Goal: Task Accomplishment & Management: Manage account settings

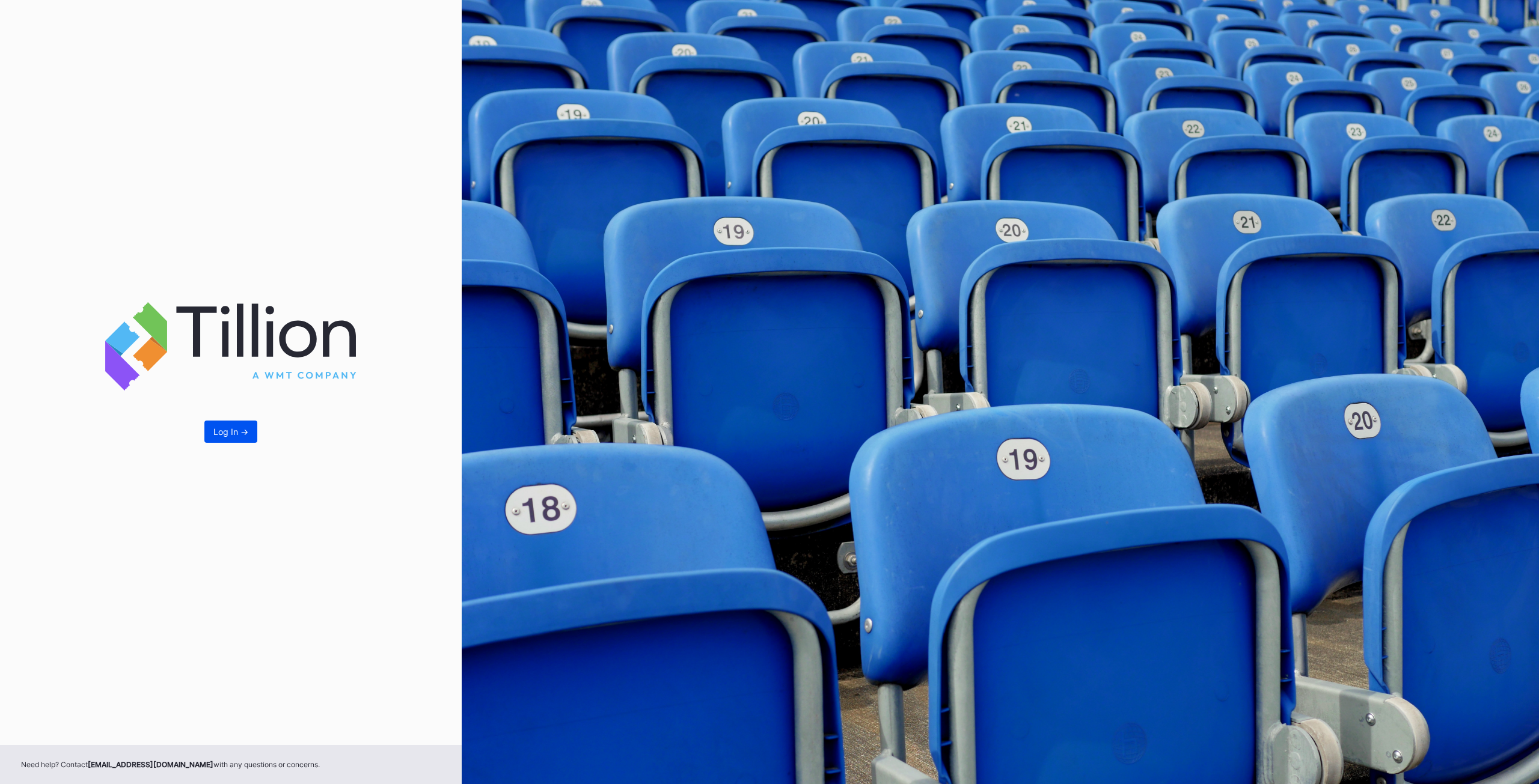
click at [207, 437] on button "Log In ->" at bounding box center [231, 431] width 53 height 22
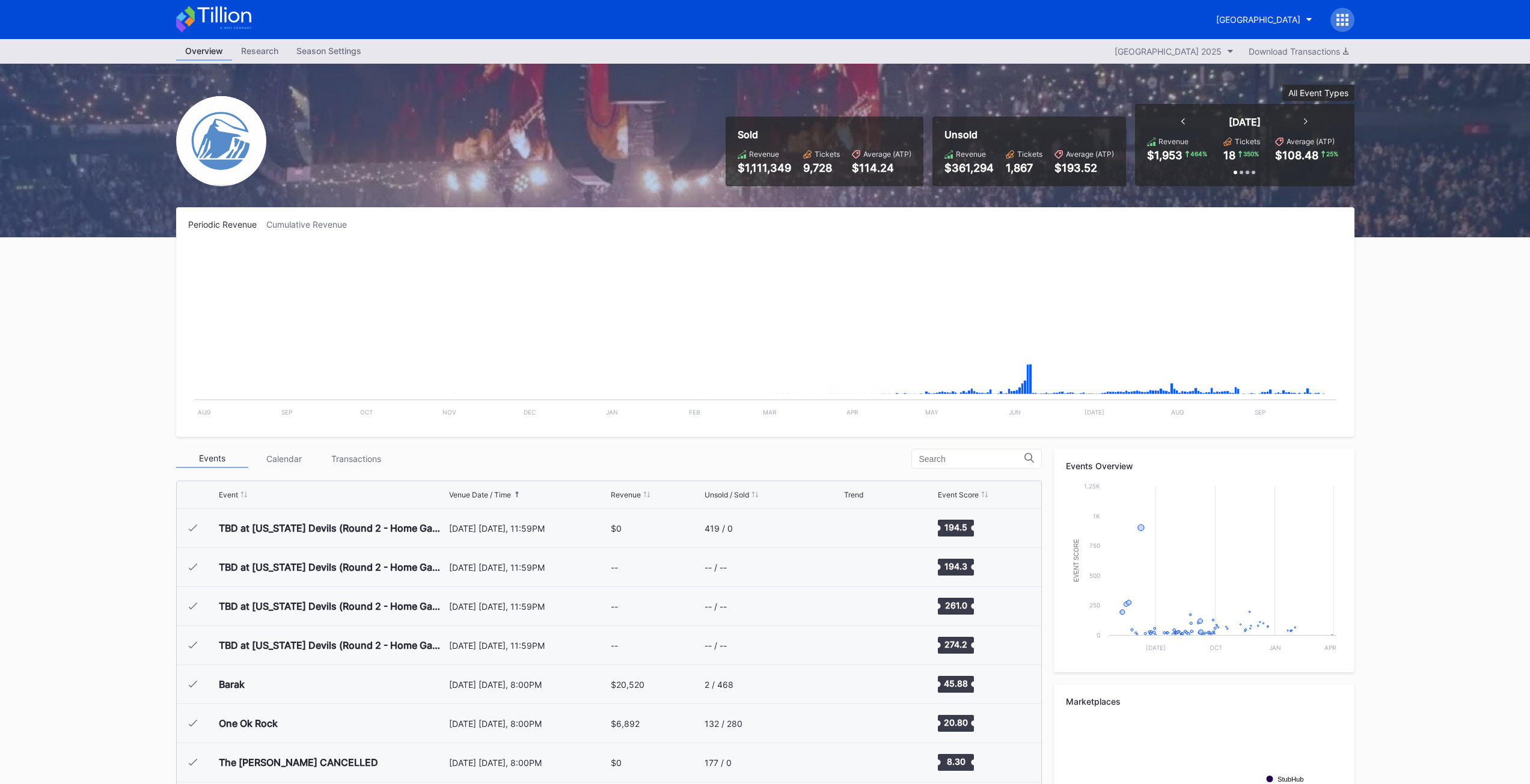
scroll to position [1836, 0]
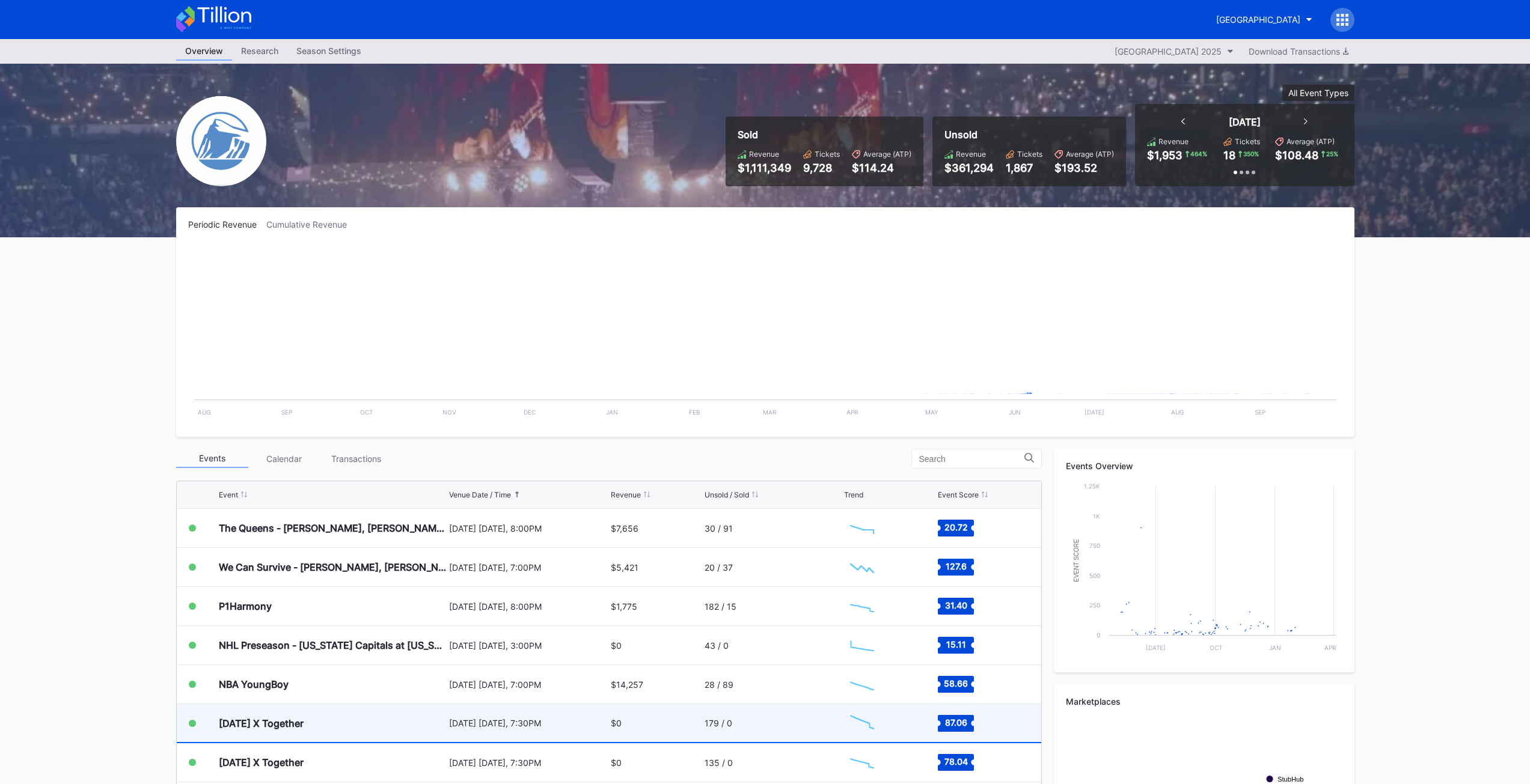
click at [282, 719] on div "[DATE] X Together" at bounding box center [261, 723] width 85 height 12
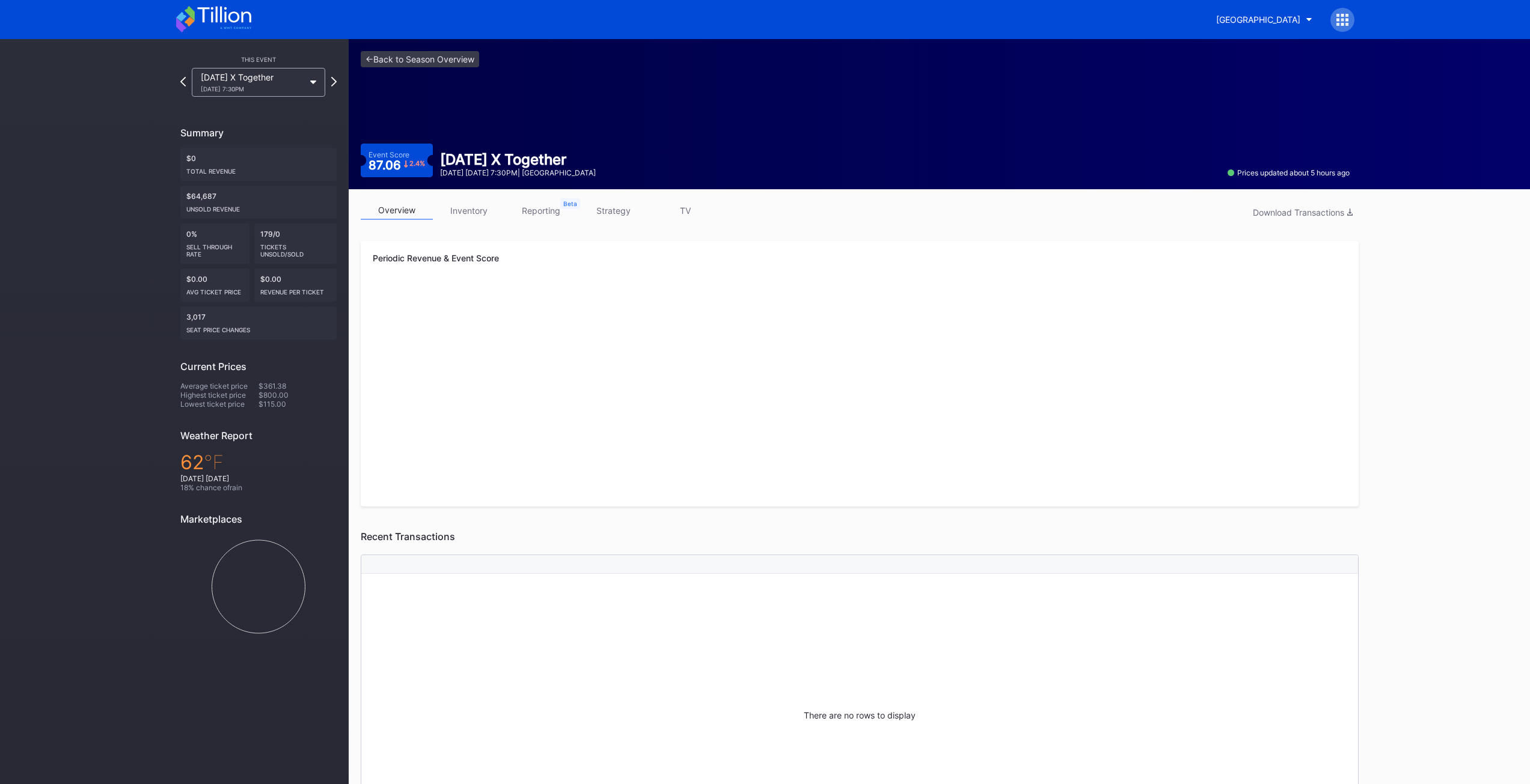
click at [460, 222] on div "overview inventory reporting strategy TV Download Transactions" at bounding box center [859, 213] width 998 height 25
click at [461, 215] on link "inventory" at bounding box center [469, 211] width 72 height 19
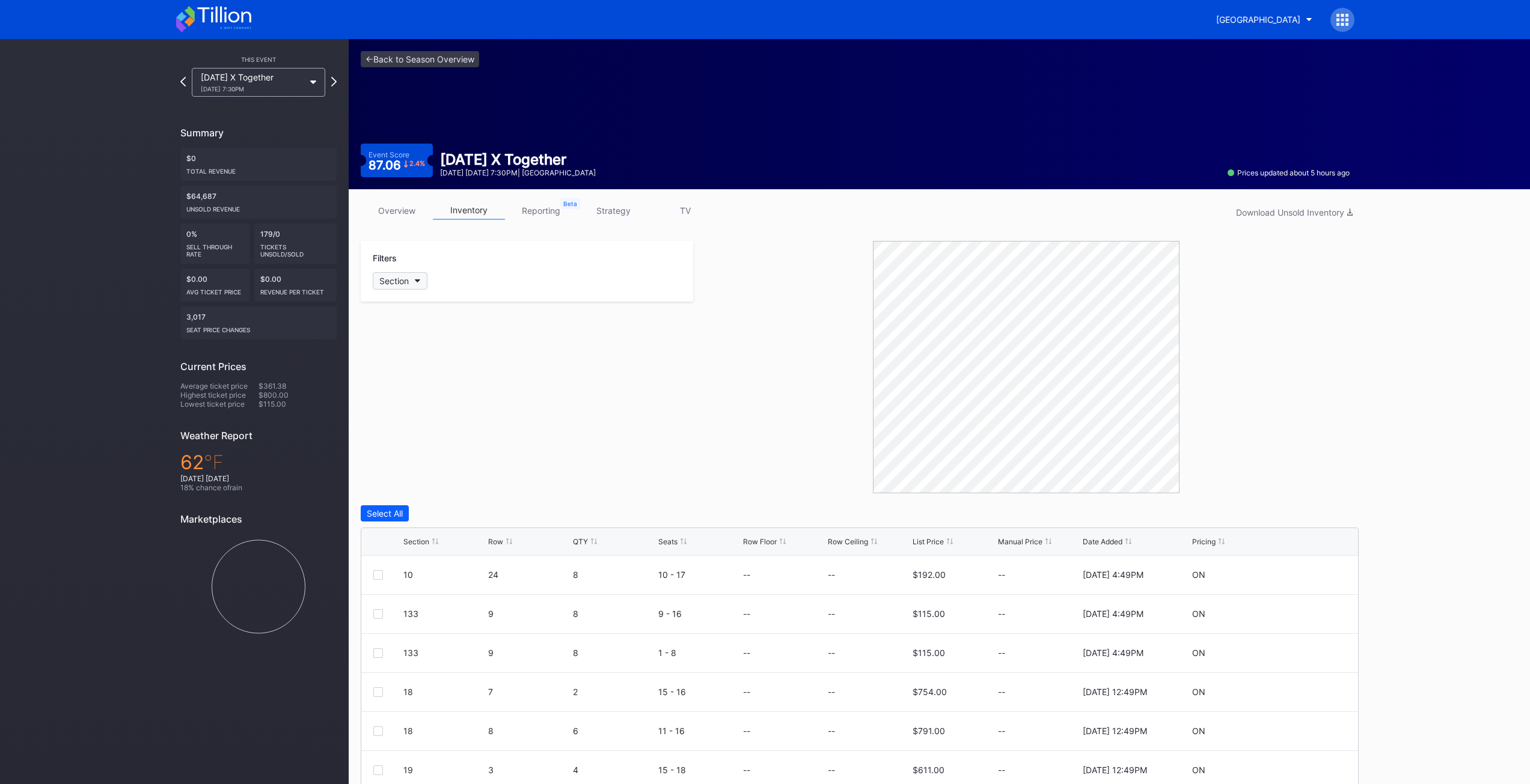
click at [410, 289] on button "Section" at bounding box center [400, 281] width 55 height 18
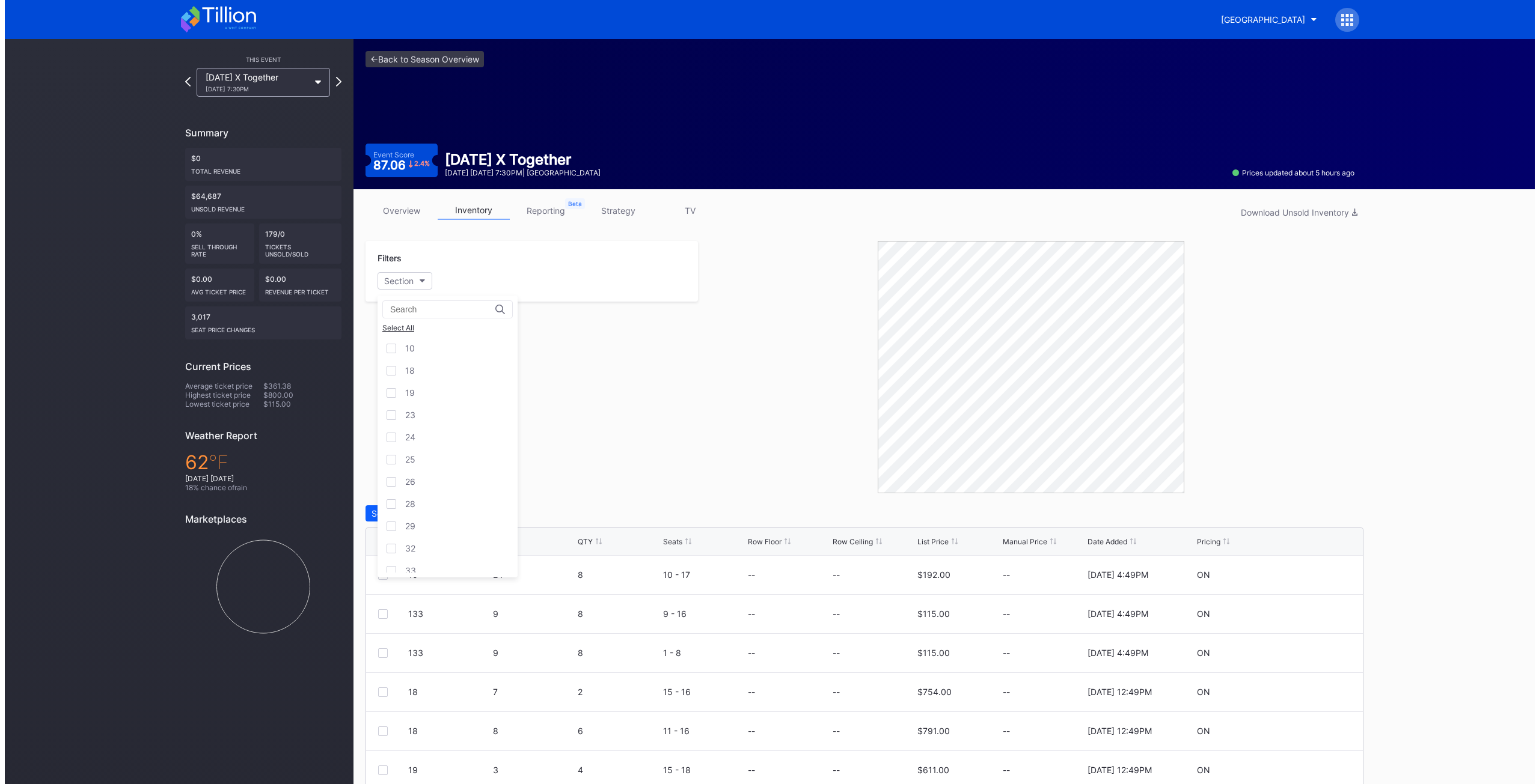
scroll to position [187, 0]
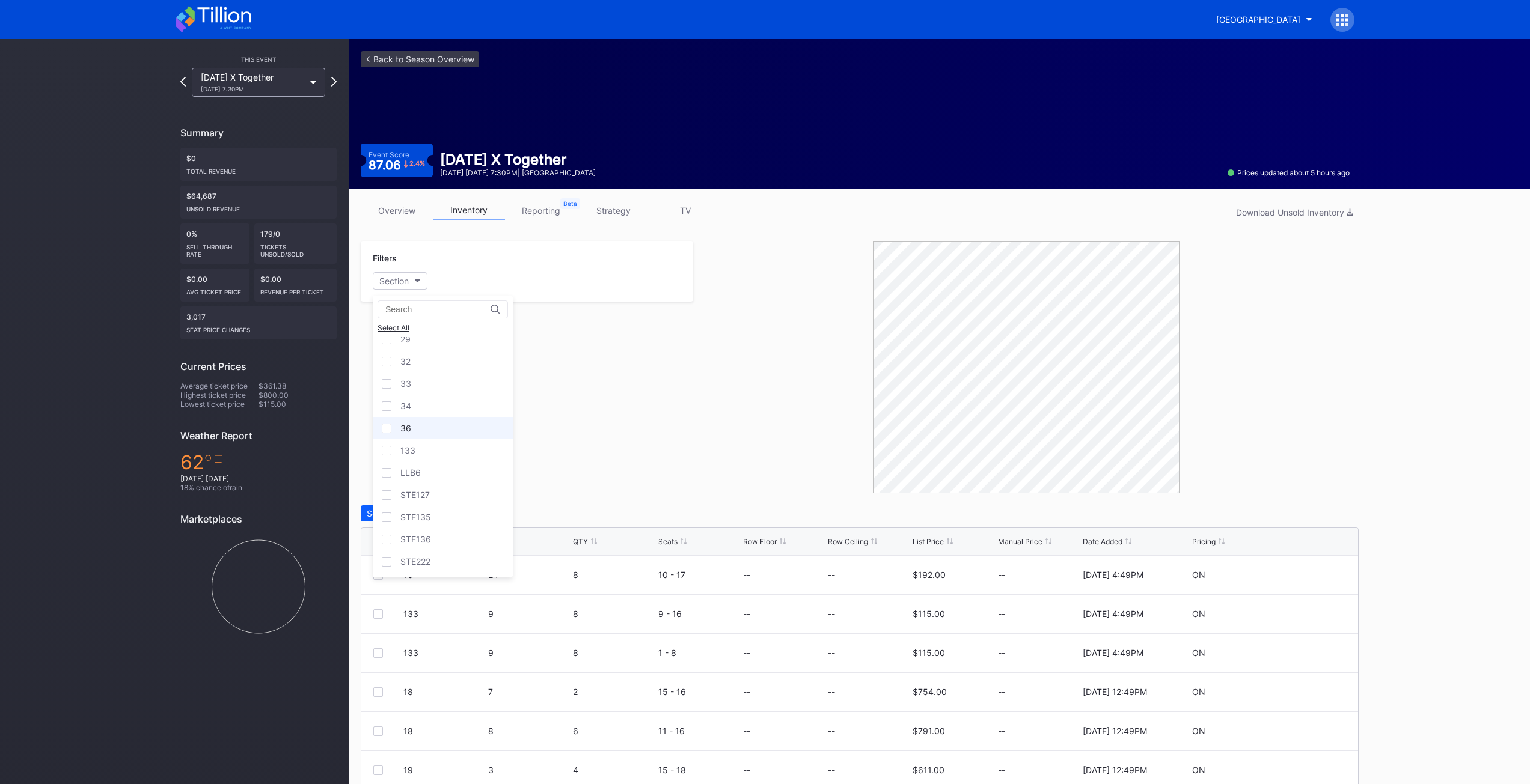
click at [415, 427] on div "36" at bounding box center [443, 428] width 140 height 22
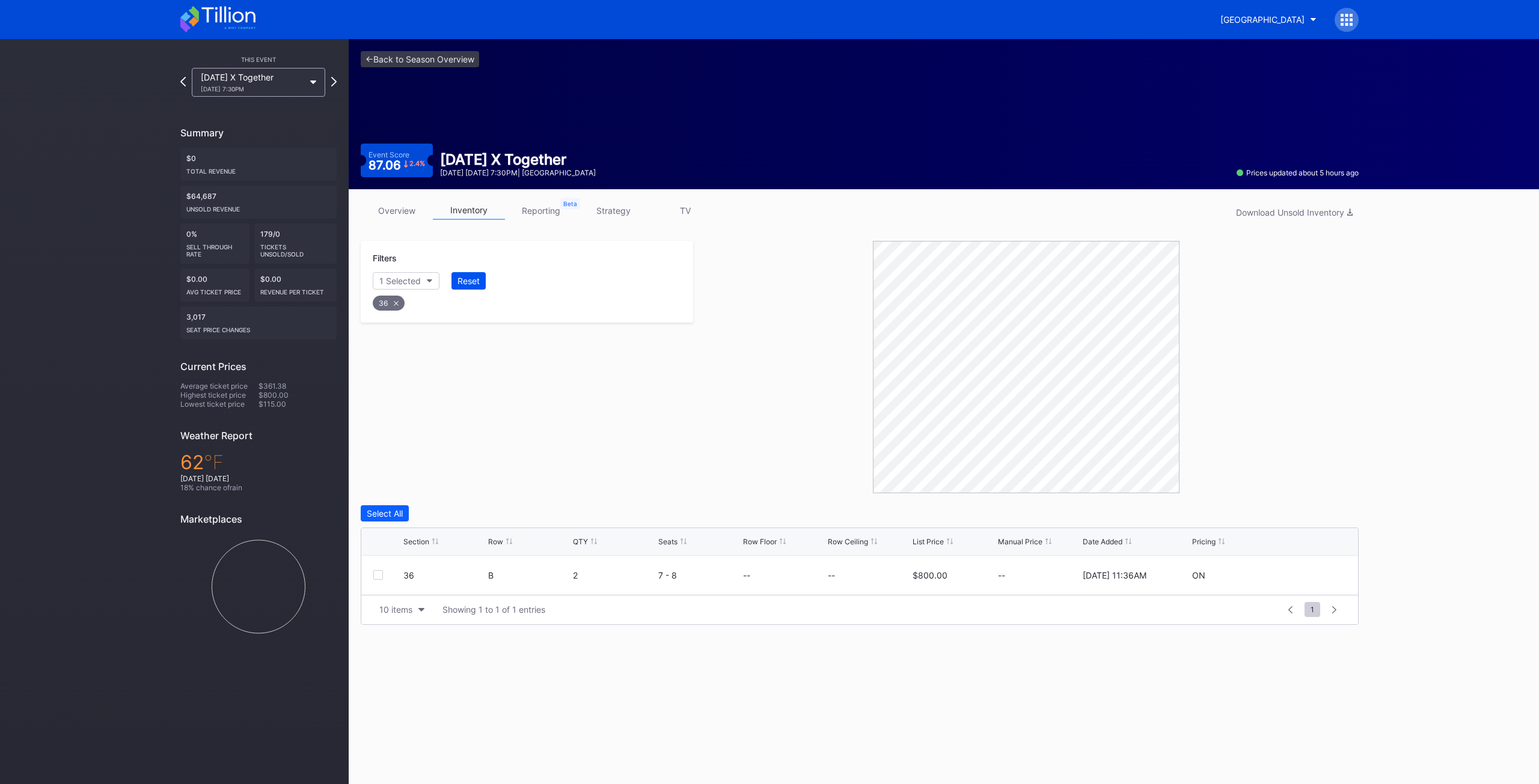
click at [465, 283] on div "Reset" at bounding box center [468, 281] width 22 height 10
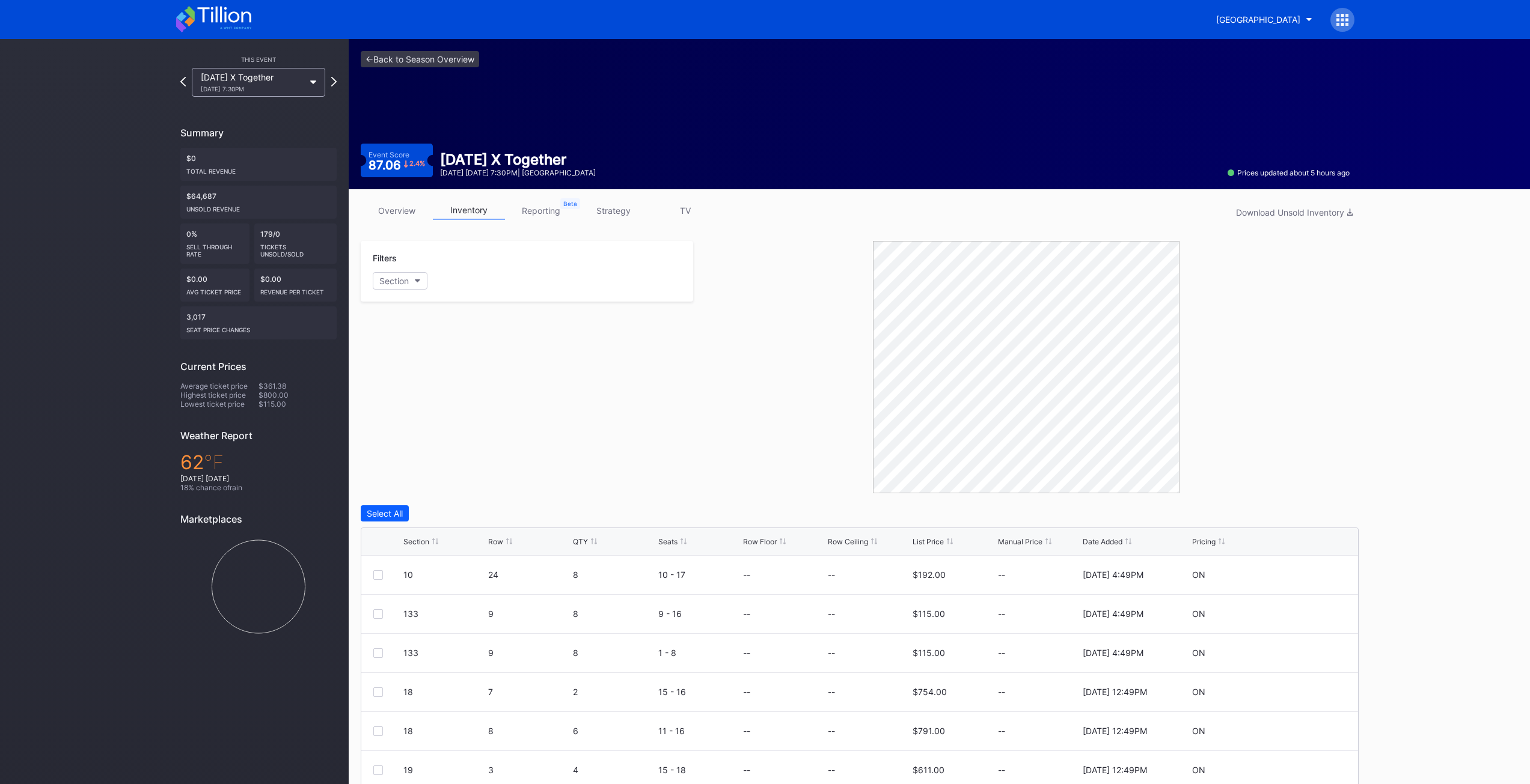
click at [337, 81] on div "This Event [DATE] X Together [DATE] 7:30PM Summary $0 Total Revenue $64,687 Uns…" at bounding box center [259, 345] width 181 height 612
click at [332, 81] on icon at bounding box center [334, 81] width 6 height 11
click at [414, 285] on button "Section" at bounding box center [400, 281] width 55 height 18
click at [412, 569] on div "36" at bounding box center [443, 570] width 140 height 22
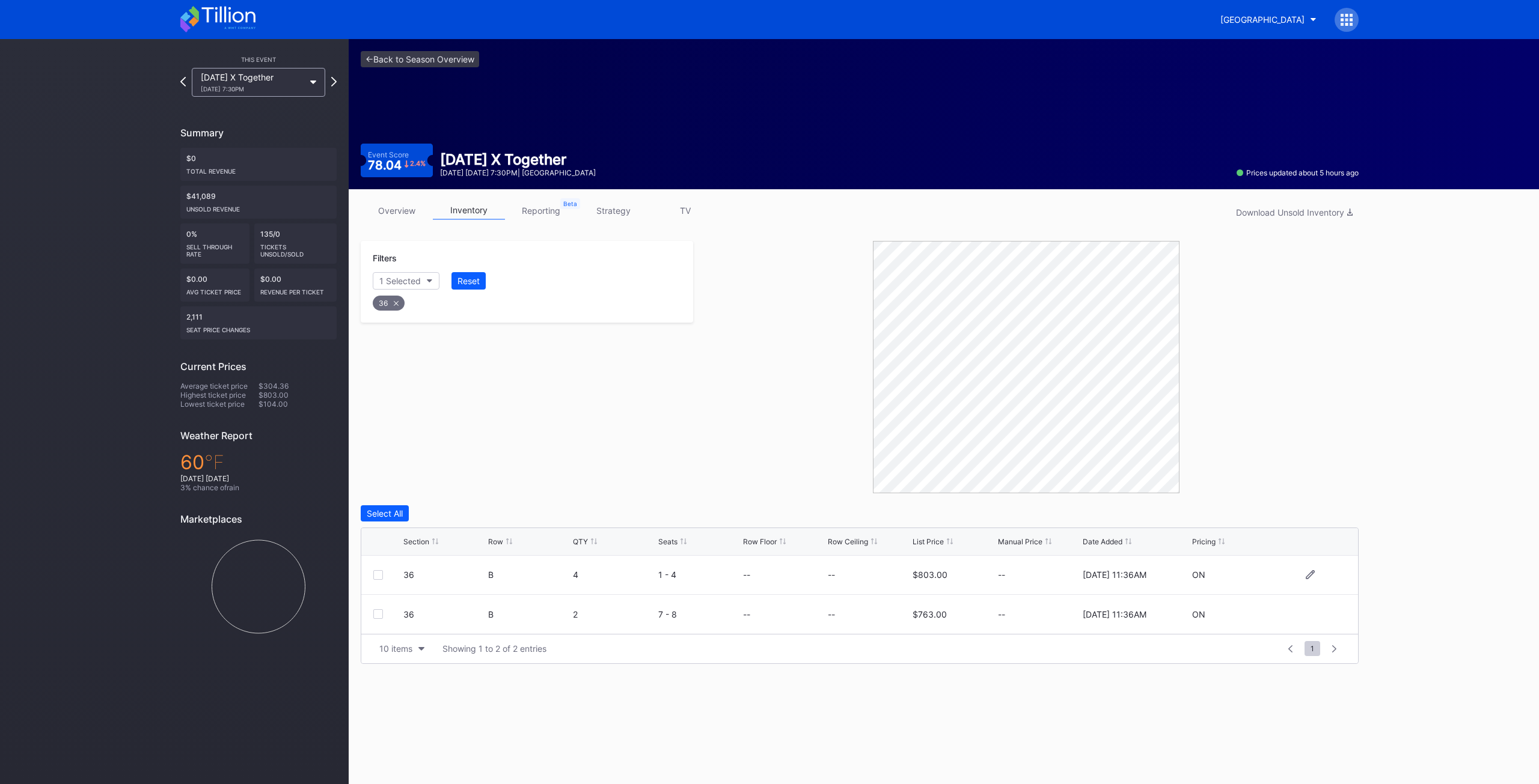
click at [382, 576] on div at bounding box center [378, 574] width 9 height 9
click at [1332, 514] on div "Delete 1 Row" at bounding box center [1328, 513] width 49 height 10
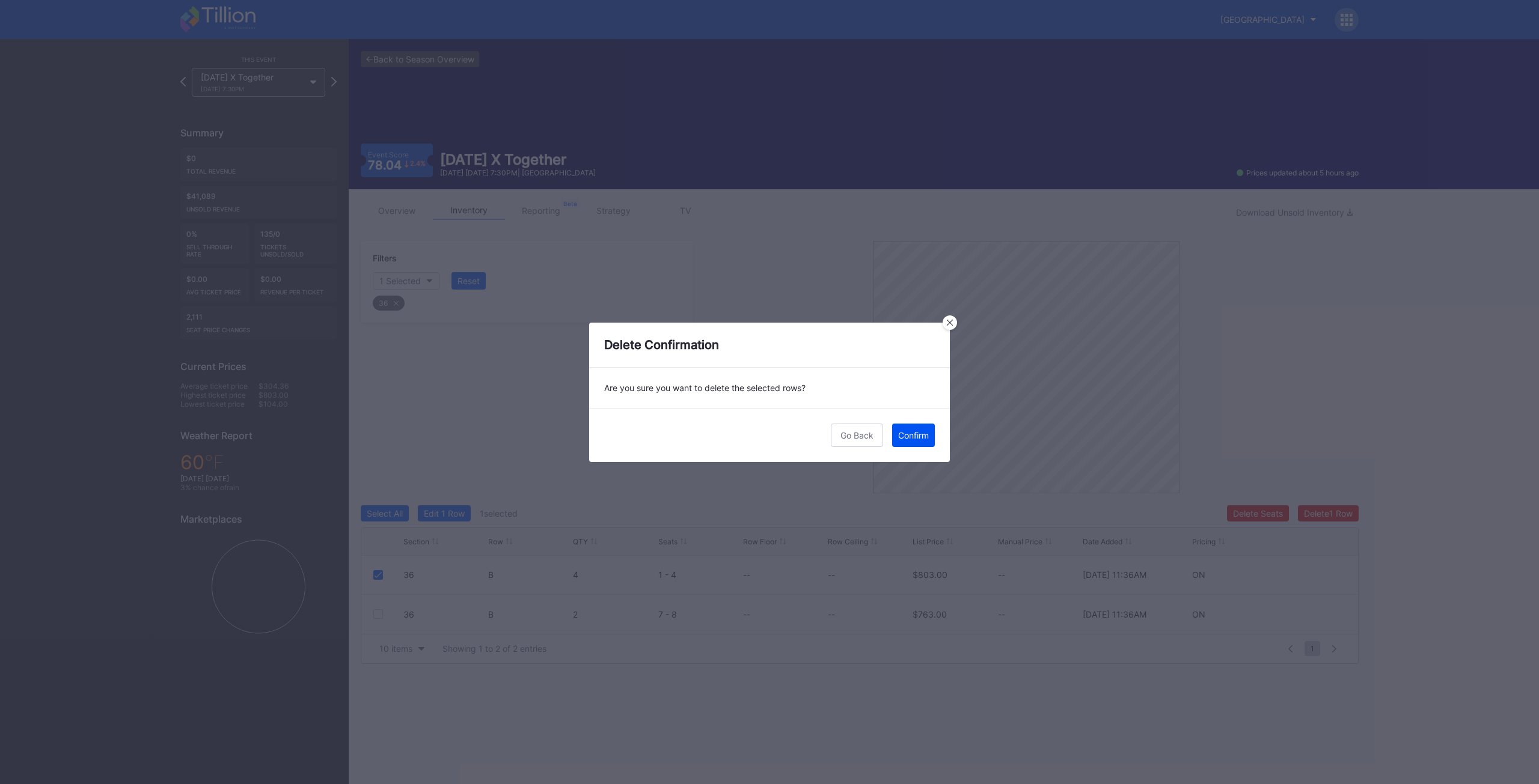
click at [907, 436] on div "Confirm" at bounding box center [913, 436] width 31 height 10
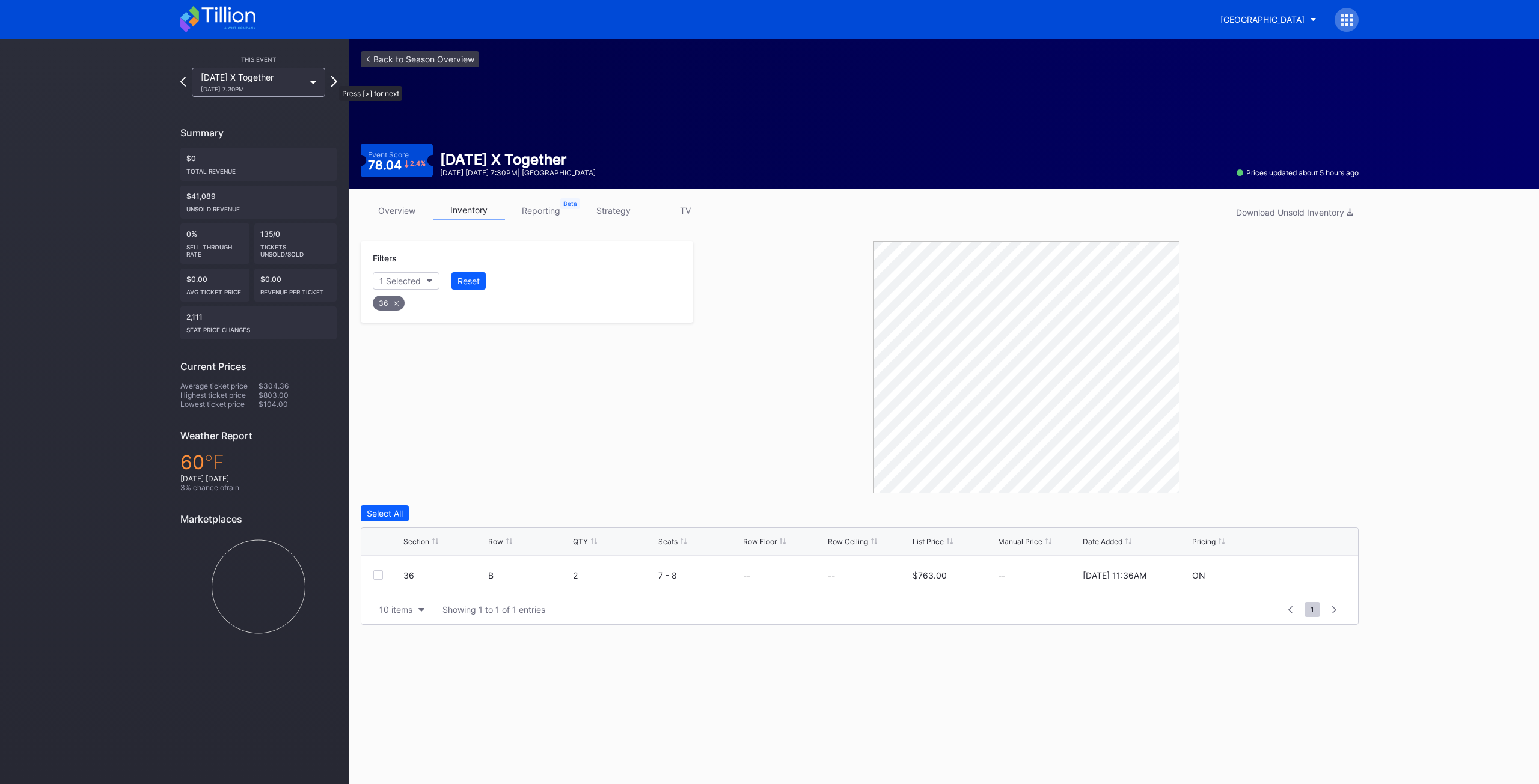
click at [333, 80] on icon at bounding box center [334, 81] width 6 height 11
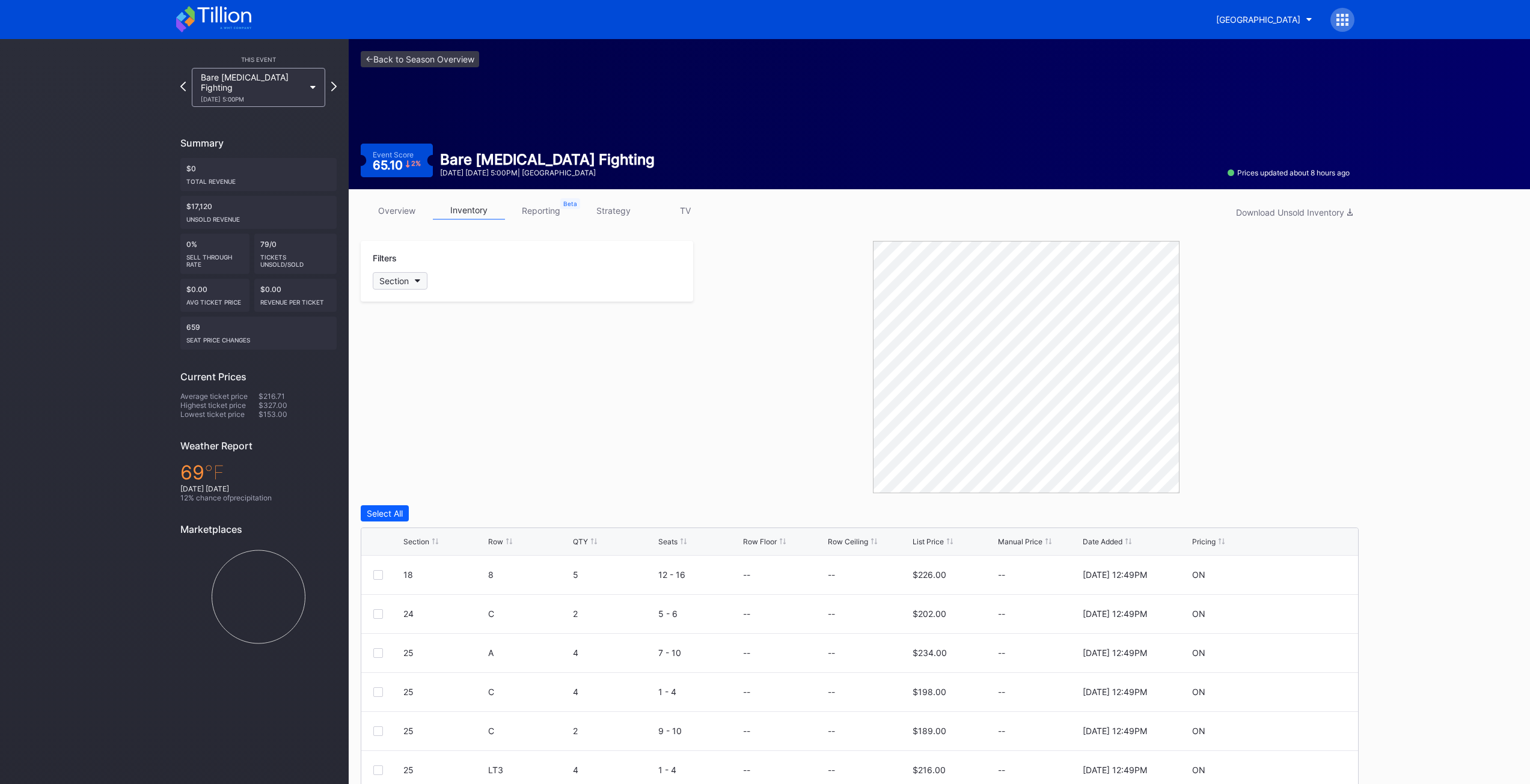
click at [422, 280] on button "Section" at bounding box center [400, 281] width 55 height 18
click at [418, 518] on div "36" at bounding box center [443, 526] width 140 height 22
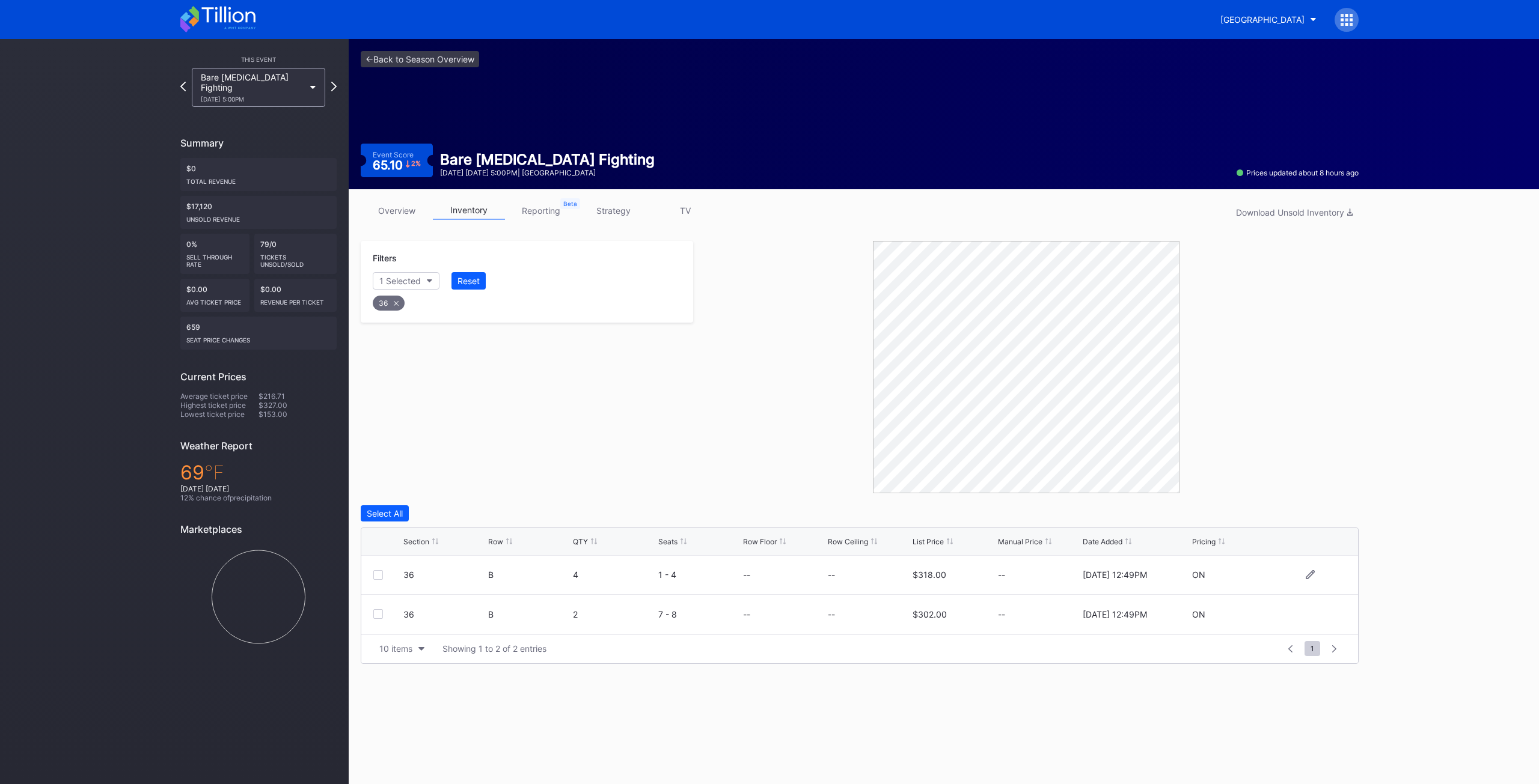
click at [379, 576] on div at bounding box center [378, 574] width 9 height 9
click at [1329, 516] on div "Delete 1 Row" at bounding box center [1328, 513] width 49 height 10
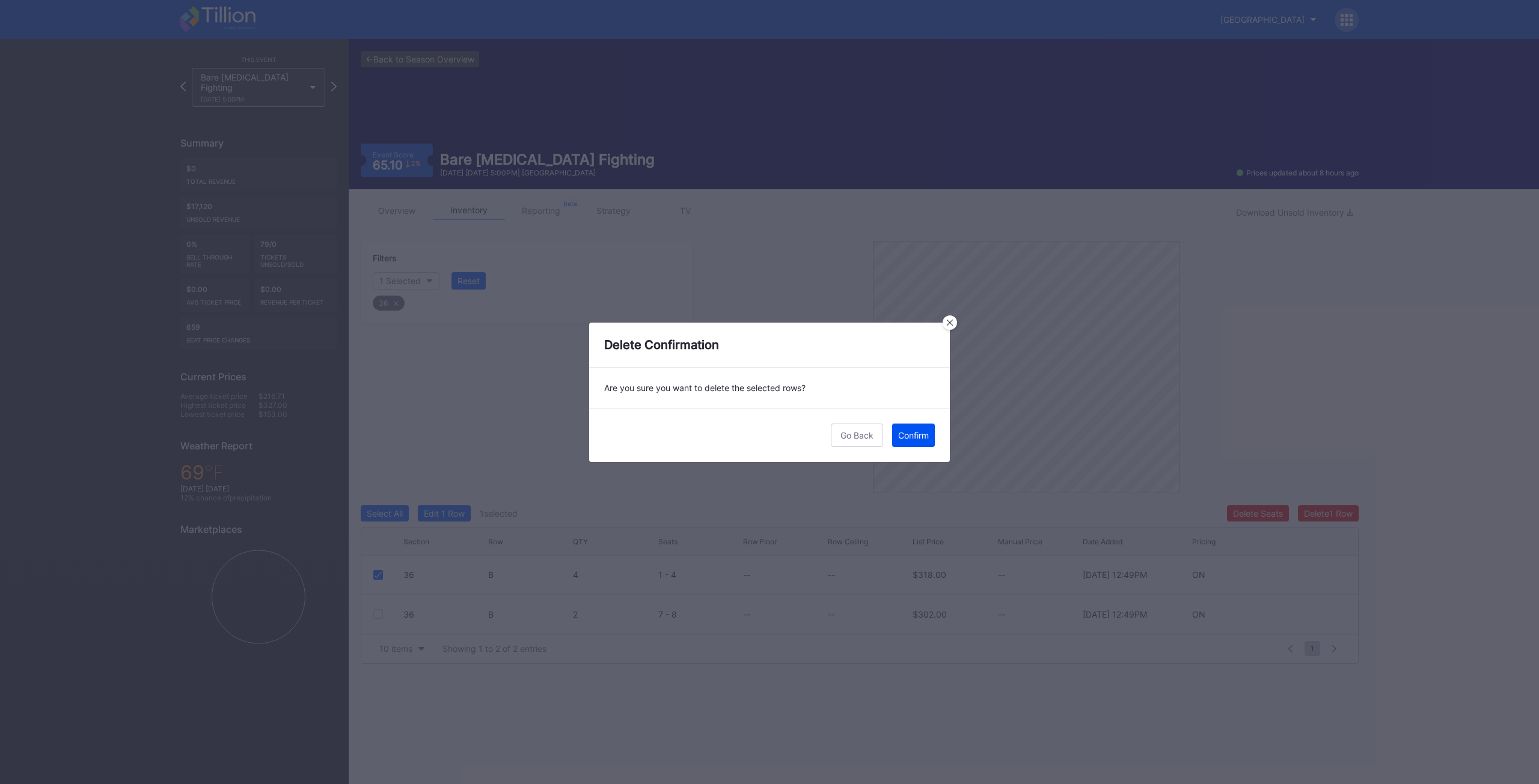
click at [924, 438] on div "Confirm" at bounding box center [913, 436] width 31 height 10
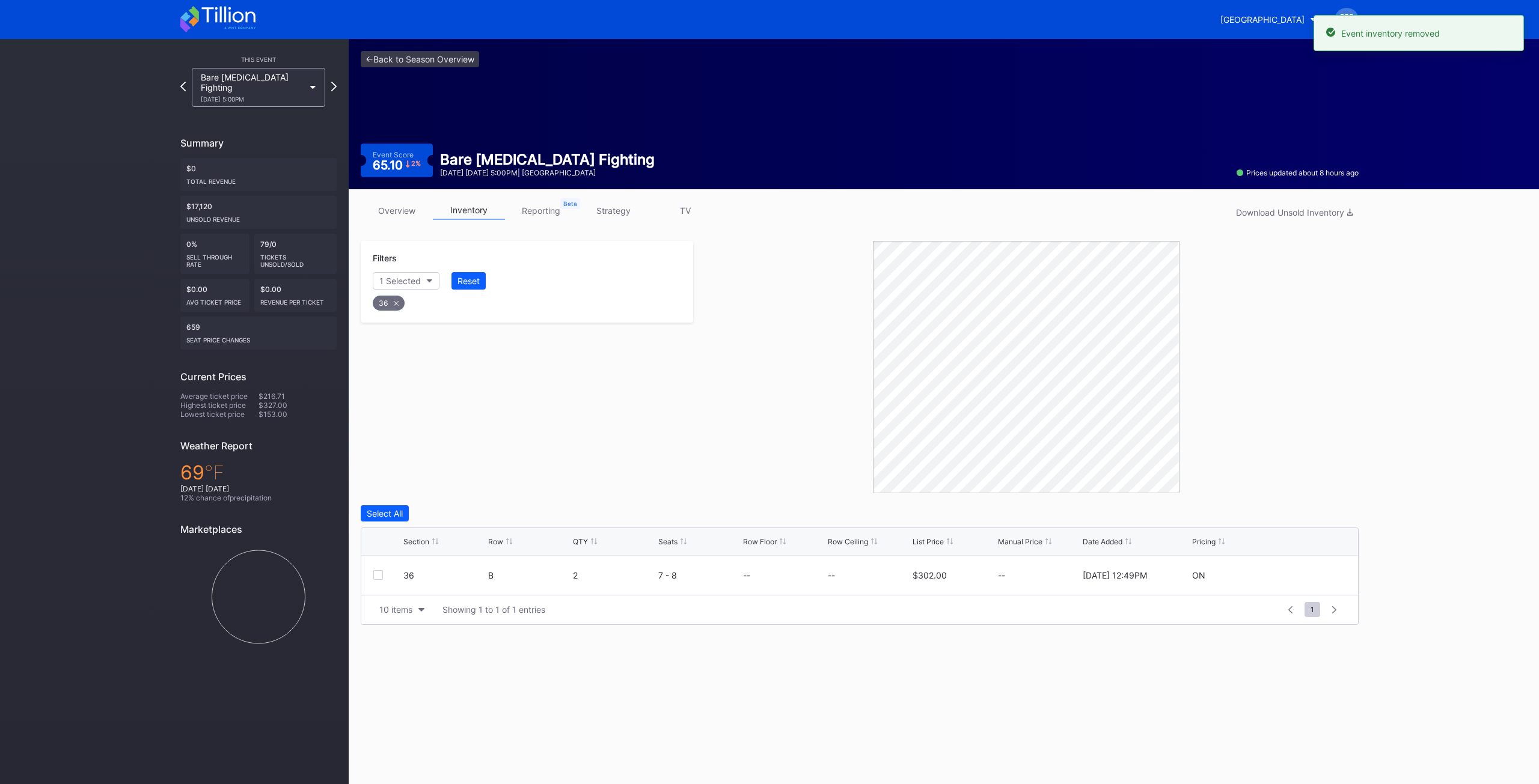
click at [558, 423] on div "Filters 1 Selected Reset 36" at bounding box center [527, 367] width 332 height 252
click at [308, 84] on div "Bare [MEDICAL_DATA] Fighting [DATE] 5:00PM" at bounding box center [258, 88] width 133 height 39
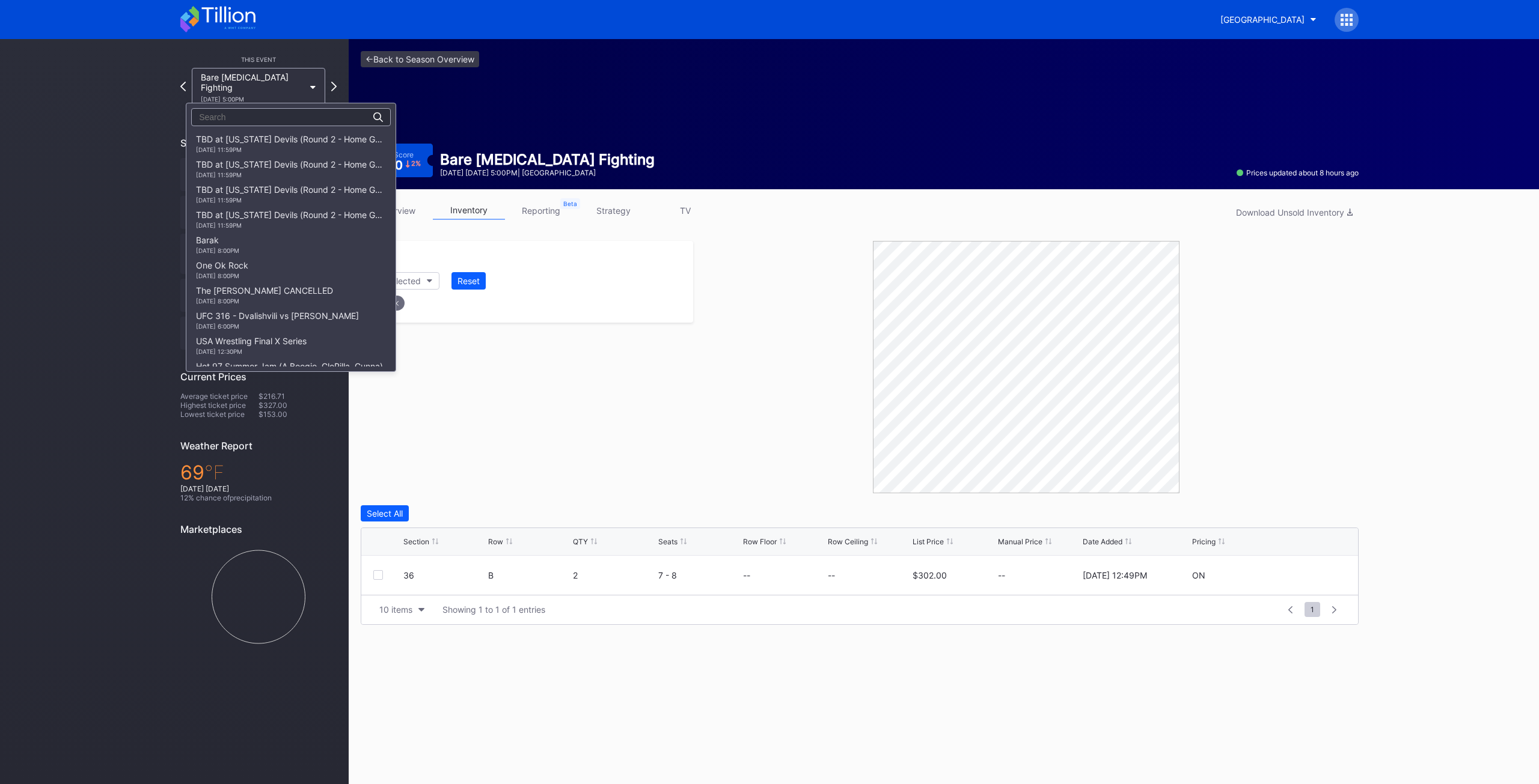
scroll to position [1363, 0]
